Goal: Information Seeking & Learning: Check status

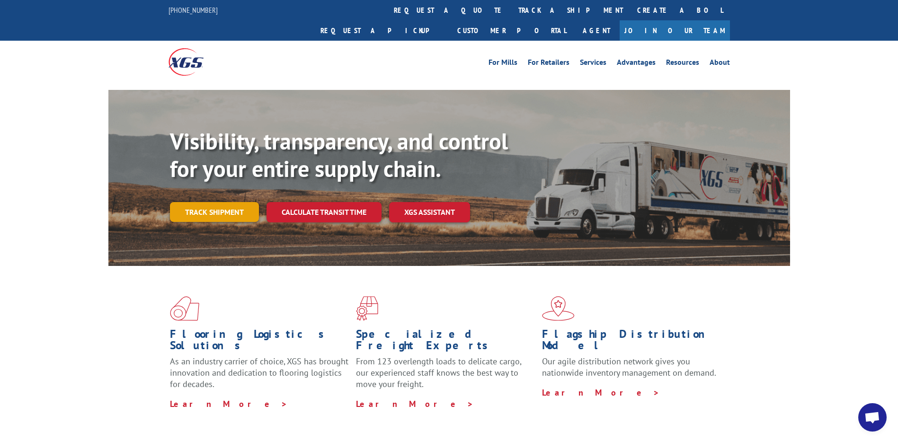
click at [220, 202] on link "Track shipment" at bounding box center [214, 212] width 89 height 20
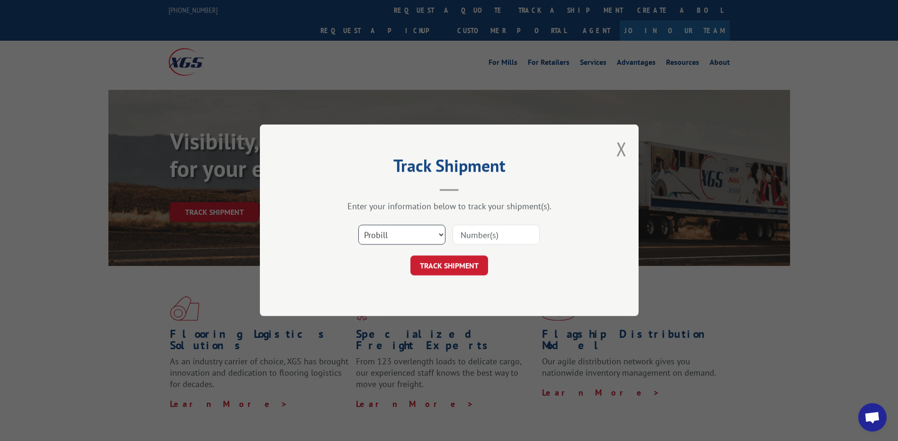
click at [442, 235] on select "Select category... Probill BOL PO" at bounding box center [401, 235] width 87 height 20
select select "bol"
click at [358, 225] on select "Select category... Probill BOL PO" at bounding box center [401, 235] width 87 height 20
click at [481, 236] on input at bounding box center [495, 235] width 87 height 20
type input "5474111"
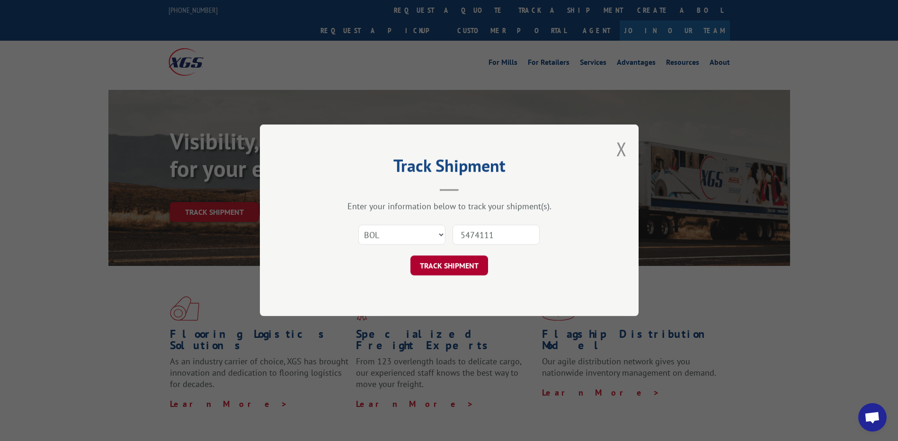
click at [469, 265] on button "TRACK SHIPMENT" at bounding box center [449, 266] width 78 height 20
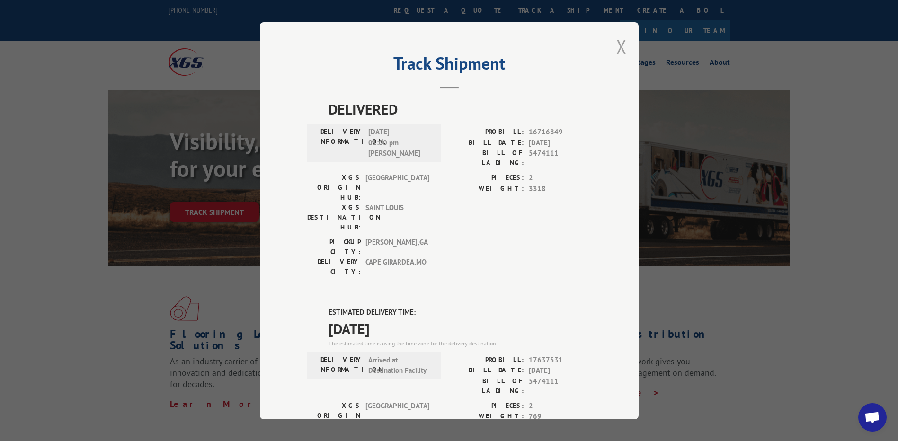
drag, startPoint x: 618, startPoint y: 47, endPoint x: 612, endPoint y: 51, distance: 7.5
click at [618, 47] on button "Close modal" at bounding box center [621, 46] width 10 height 25
